Goal: Contribute content: Contribute content

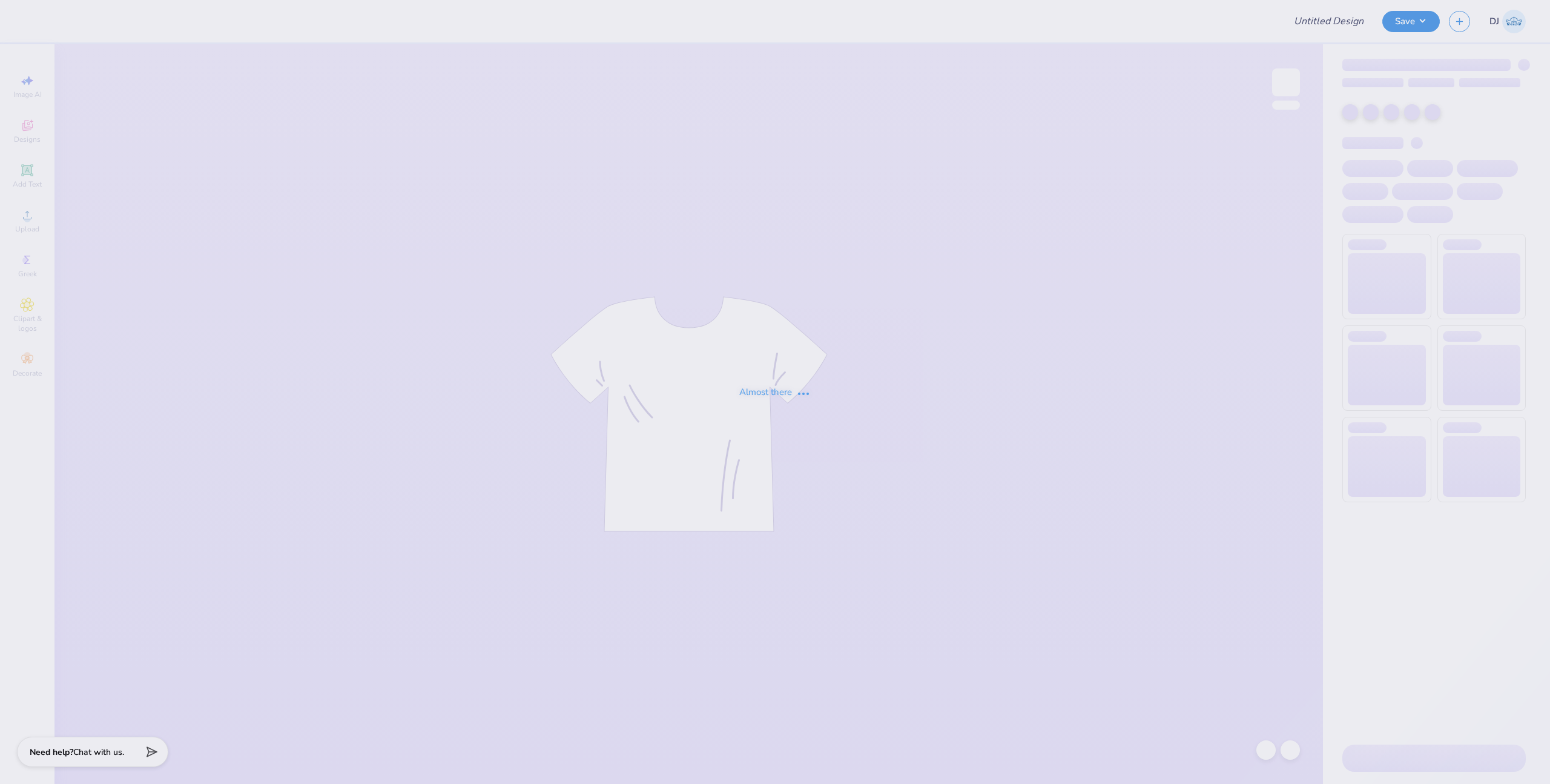
type input "Homecoming - Chaparral Cheer"
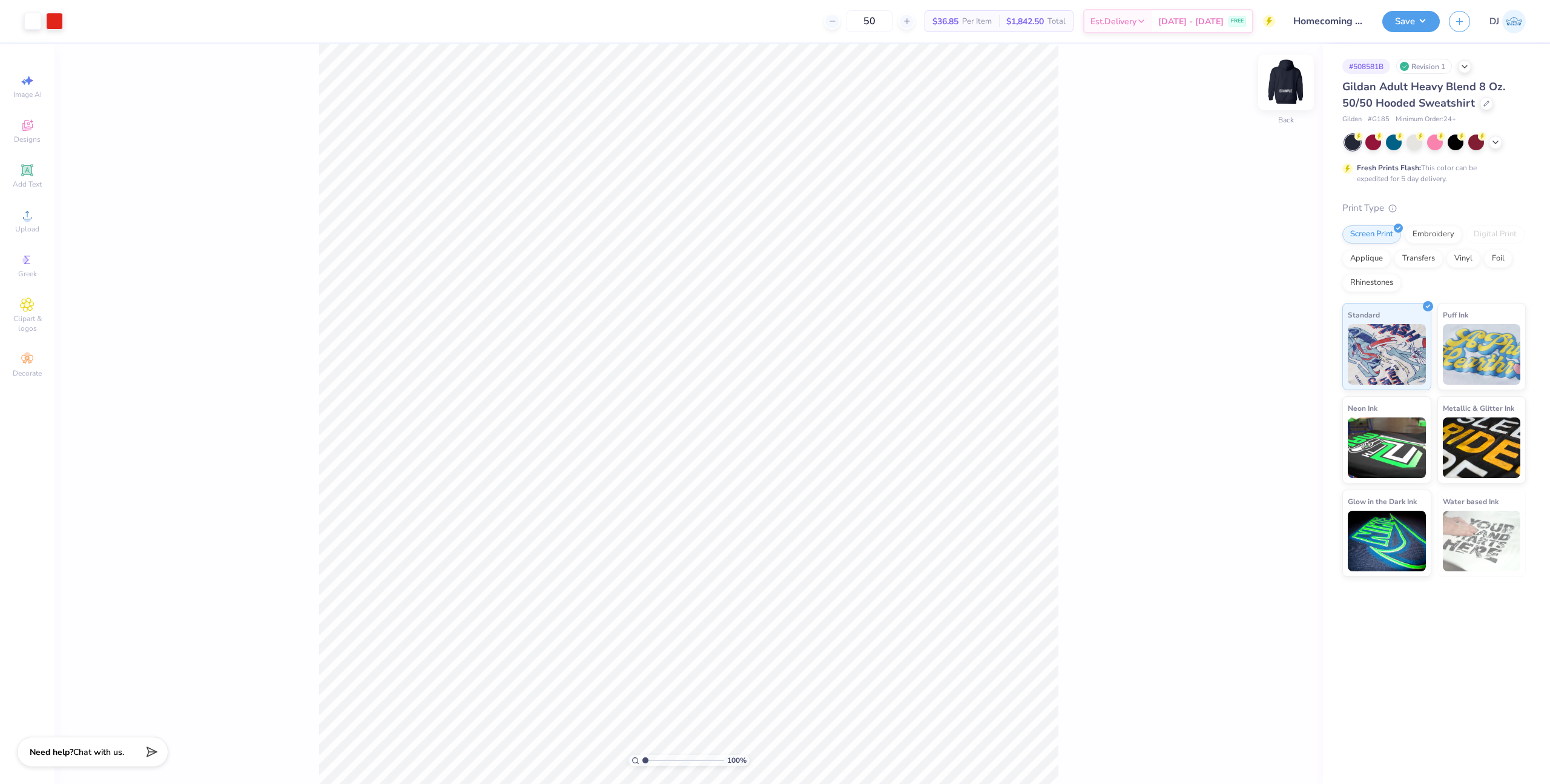
click at [1294, 79] on img at bounding box center [1286, 82] width 48 height 48
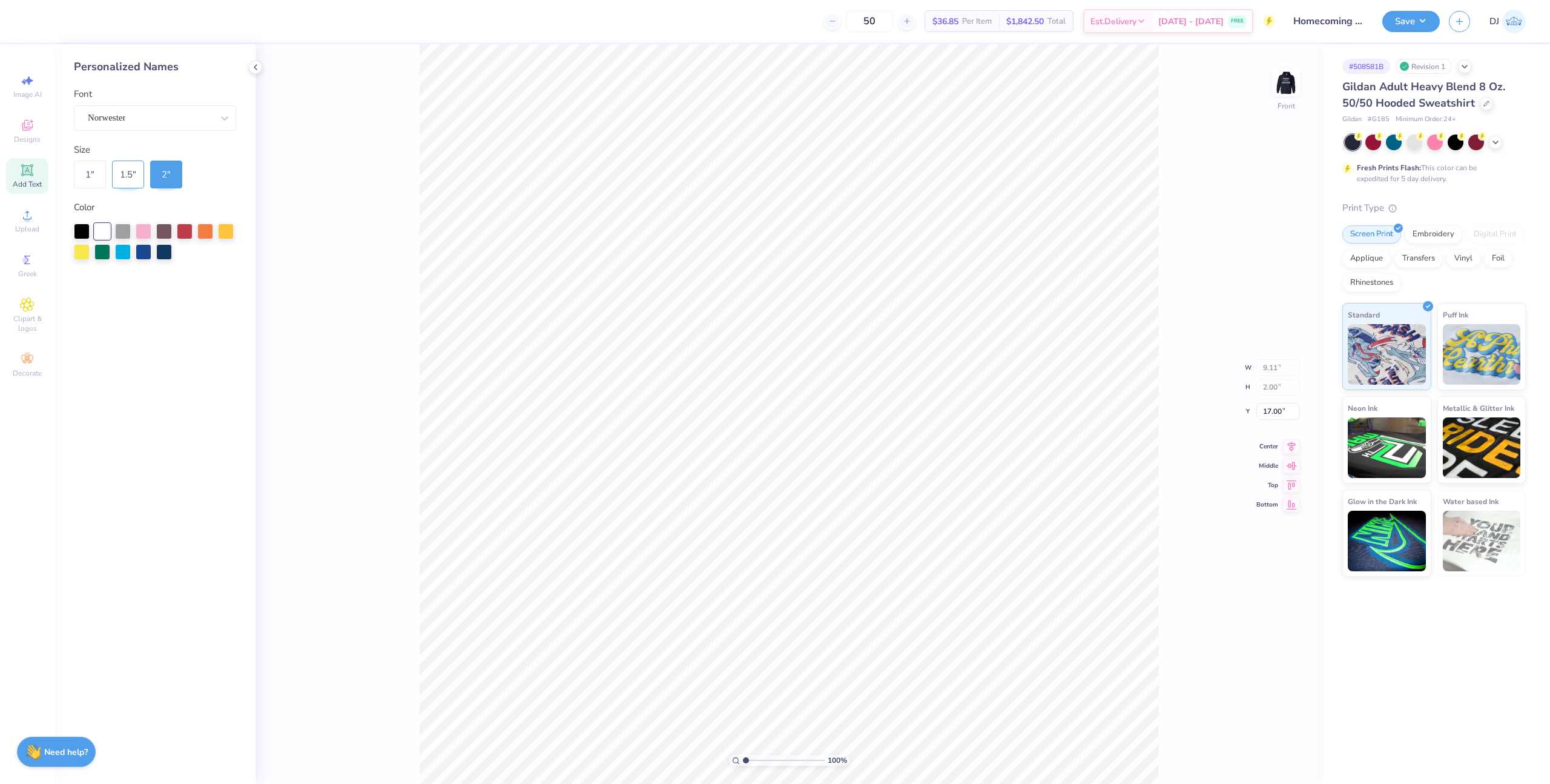
click at [141, 180] on div "1.5 "" at bounding box center [128, 174] width 32 height 28
type input "6.83"
type input "1.50"
type input "17.25"
click at [1288, 86] on img at bounding box center [1286, 82] width 48 height 48
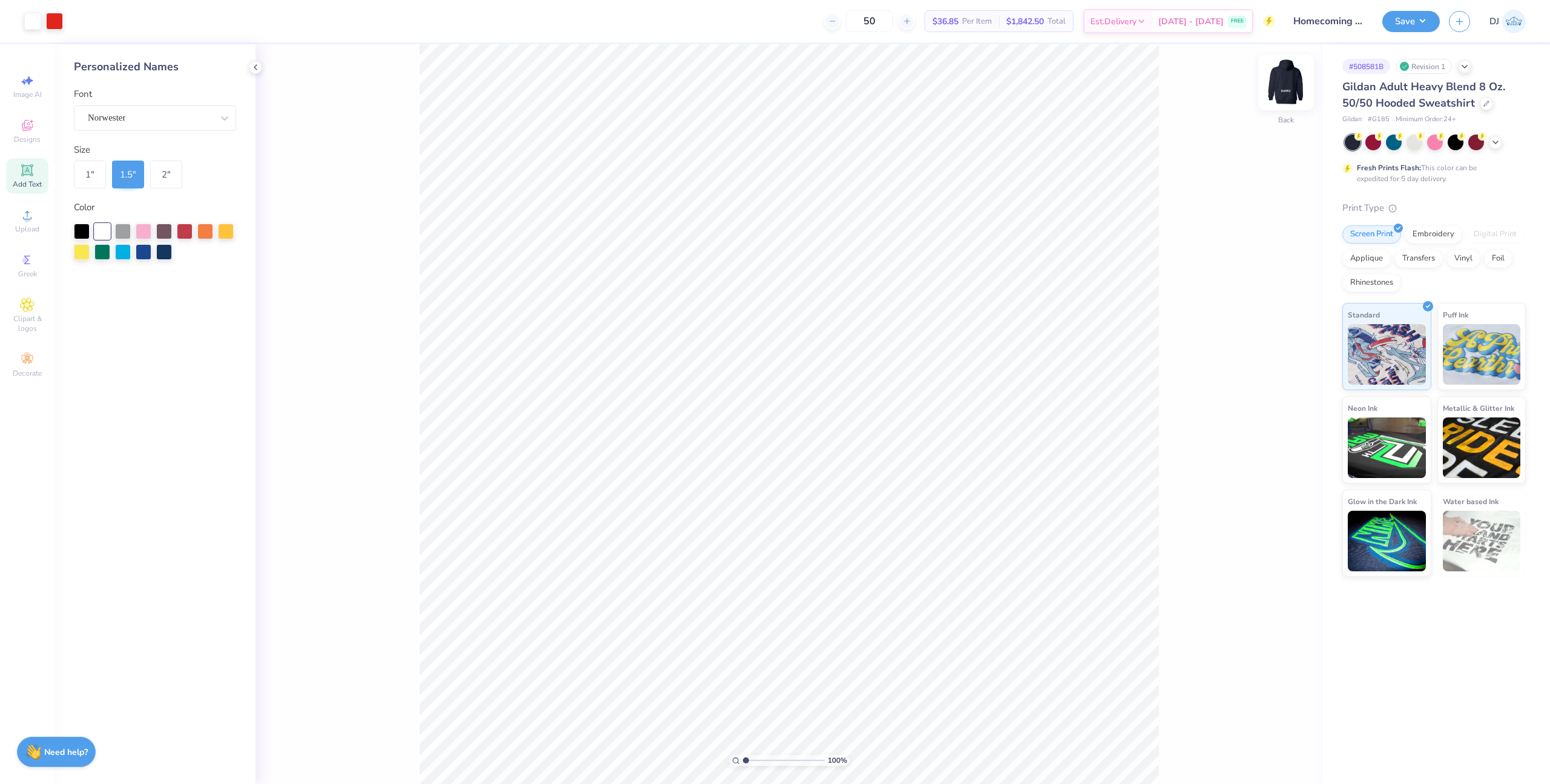
click at [1289, 84] on img at bounding box center [1286, 82] width 48 height 48
click at [167, 175] on div "2 "" at bounding box center [166, 174] width 32 height 28
click at [1277, 397] on input "17.00" at bounding box center [1279, 401] width 44 height 17
click at [1272, 404] on input "10.00" at bounding box center [1279, 401] width 44 height 17
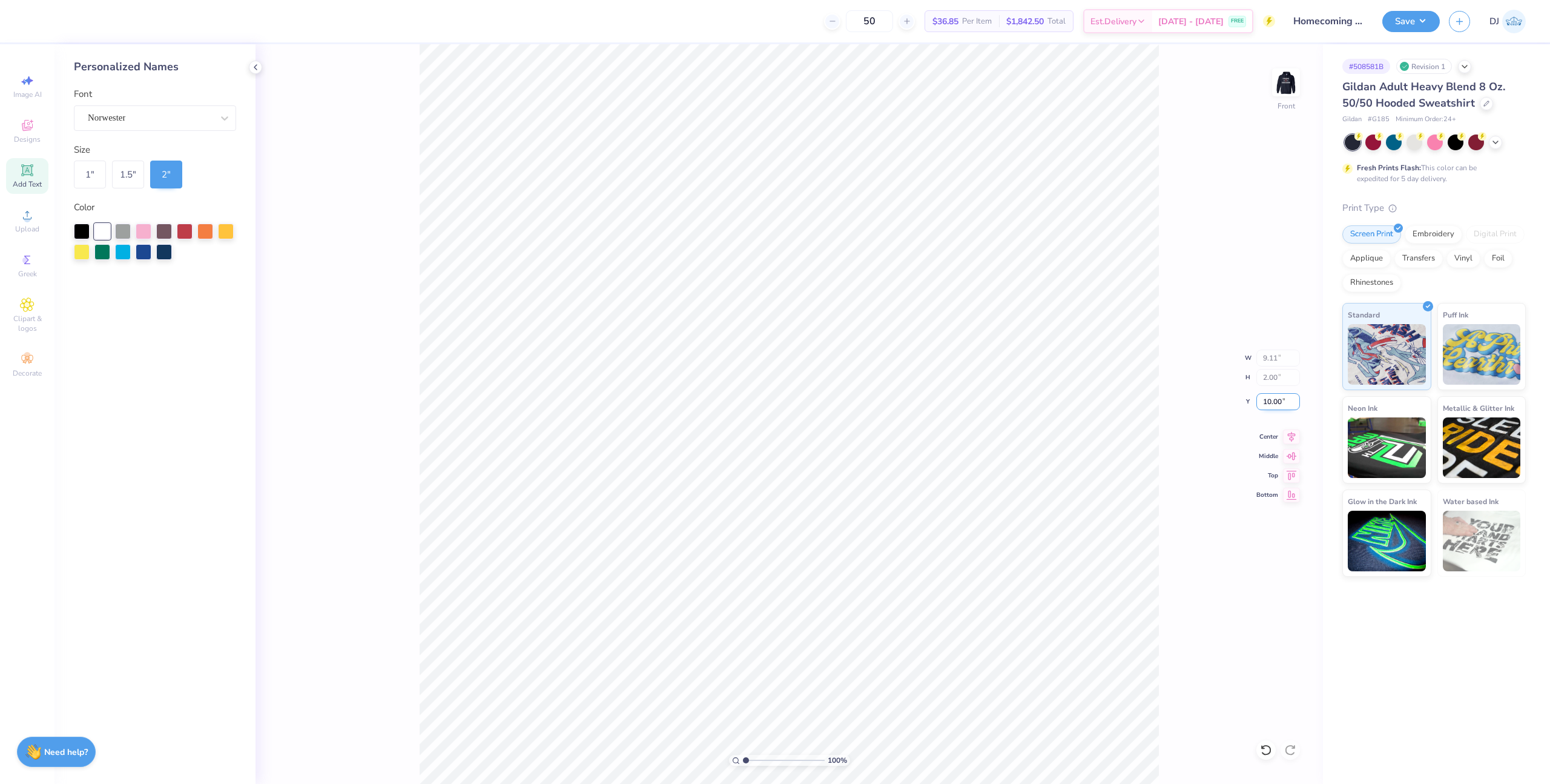
click at [1272, 404] on input "10.00" at bounding box center [1279, 401] width 44 height 17
type input "9.00"
click at [1291, 433] on icon at bounding box center [1291, 435] width 17 height 15
click at [1408, 15] on button "Save" at bounding box center [1412, 19] width 58 height 21
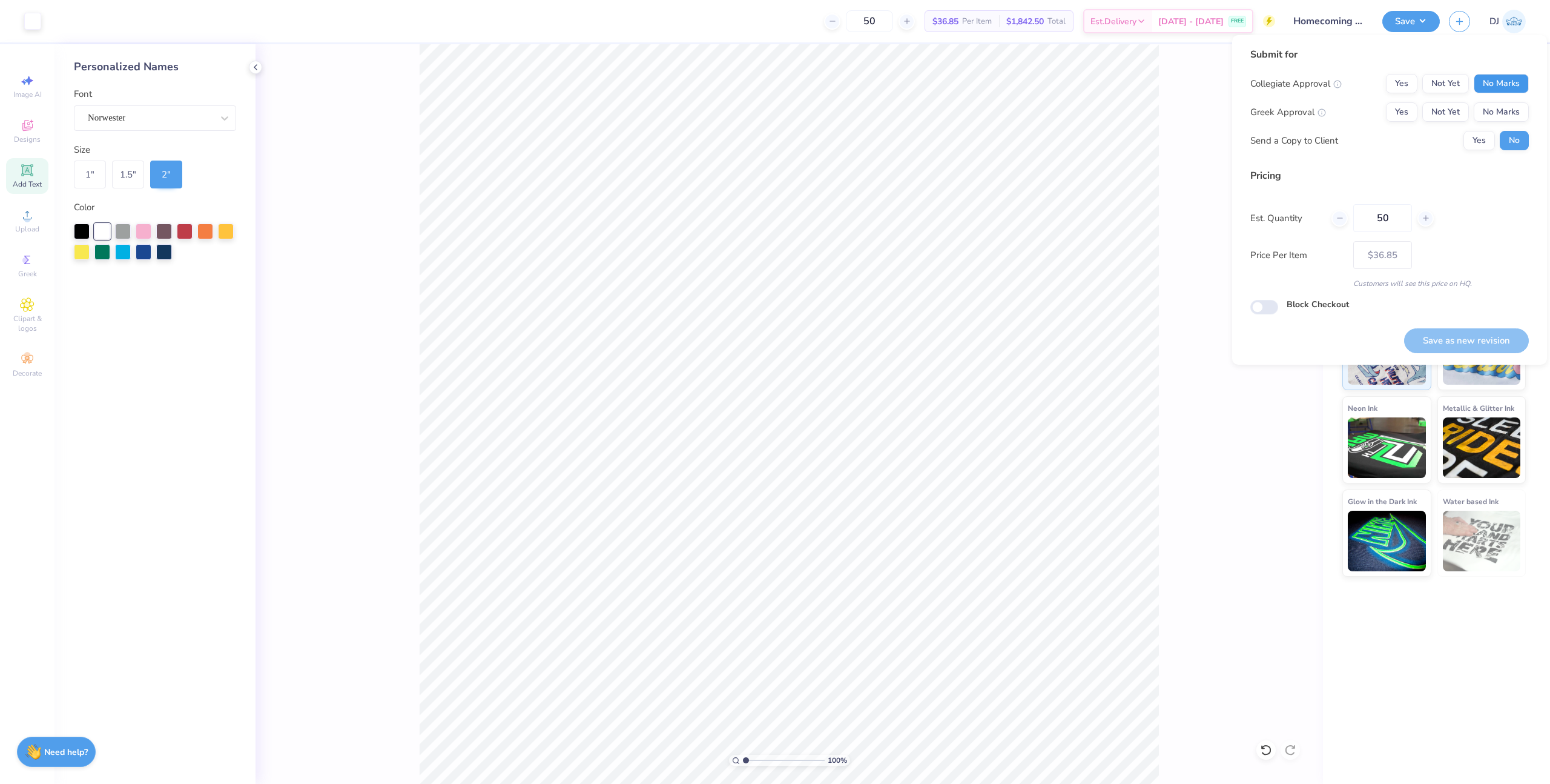
click at [1500, 79] on button "No Marks" at bounding box center [1501, 83] width 55 height 19
drag, startPoint x: 1504, startPoint y: 113, endPoint x: 1489, endPoint y: 128, distance: 21.4
click at [1504, 113] on button "No Marks" at bounding box center [1501, 111] width 55 height 19
click at [1469, 146] on button "Yes" at bounding box center [1479, 140] width 31 height 19
click at [1472, 338] on button "Save as new revision" at bounding box center [1467, 340] width 125 height 25
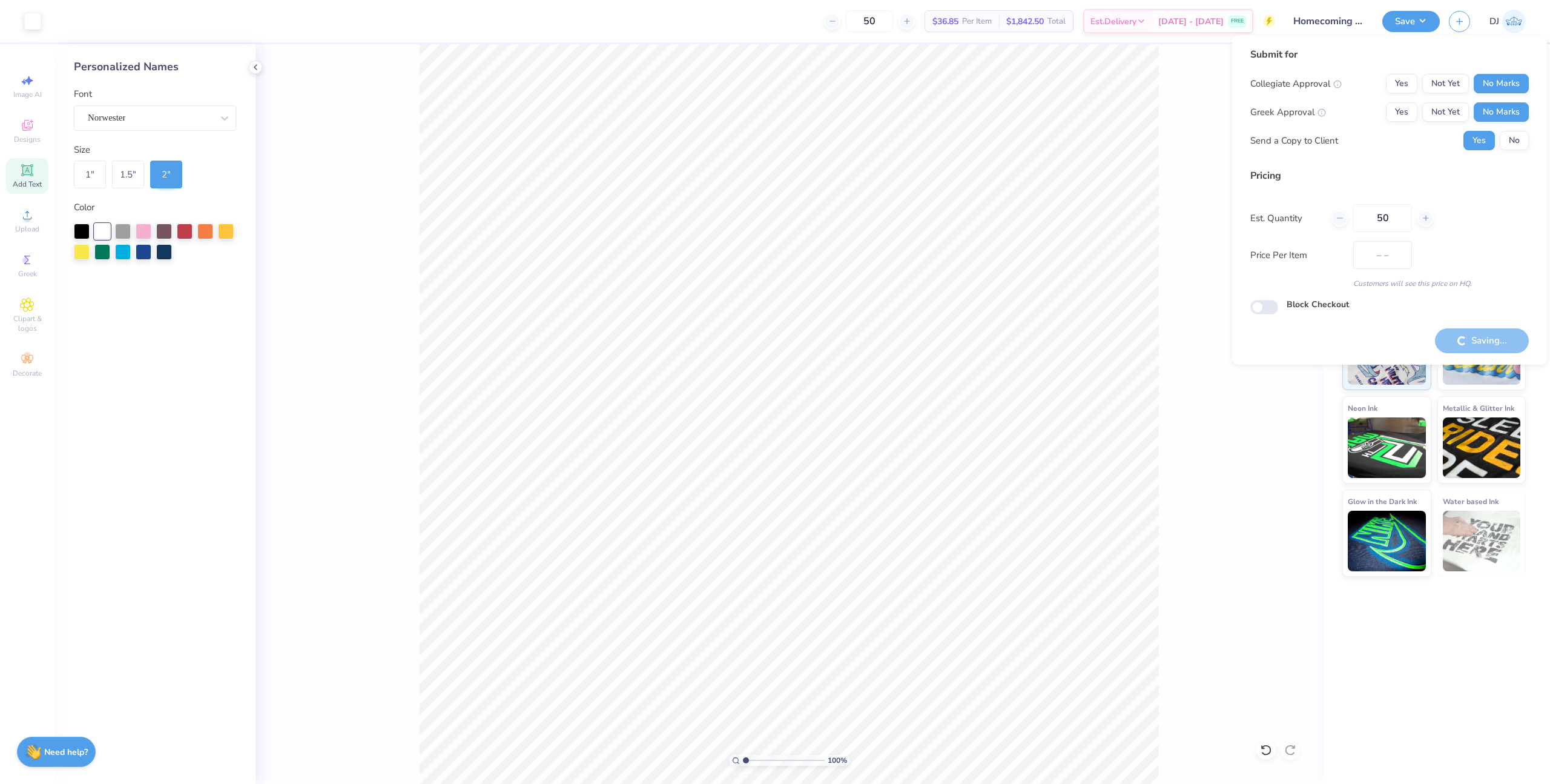
type input "$36.85"
